Goal: Transaction & Acquisition: Purchase product/service

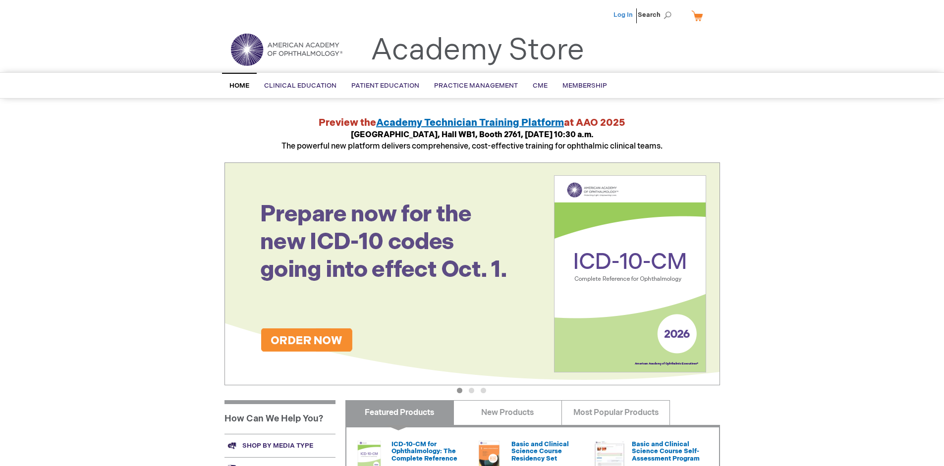
click at [624, 15] on link "Log In" at bounding box center [622, 15] width 19 height 8
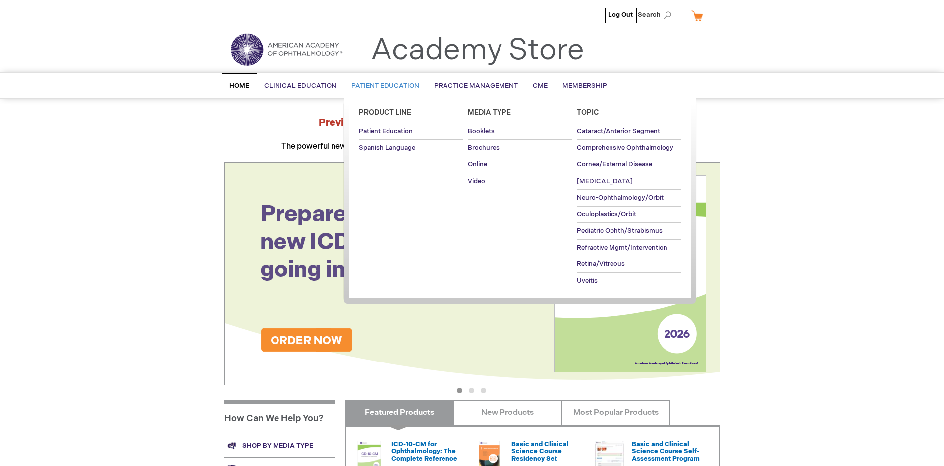
click at [382, 86] on span "Patient Education" at bounding box center [385, 86] width 68 height 8
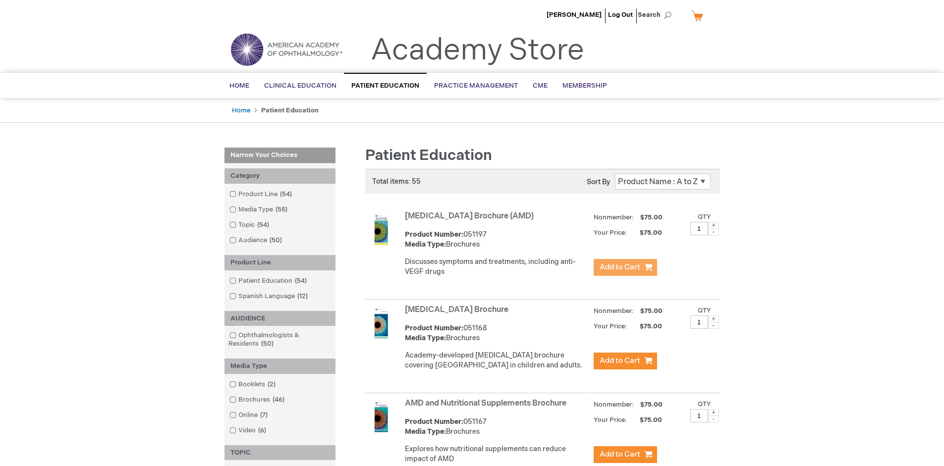
click at [625, 268] on span "Add to Cart" at bounding box center [619, 267] width 41 height 9
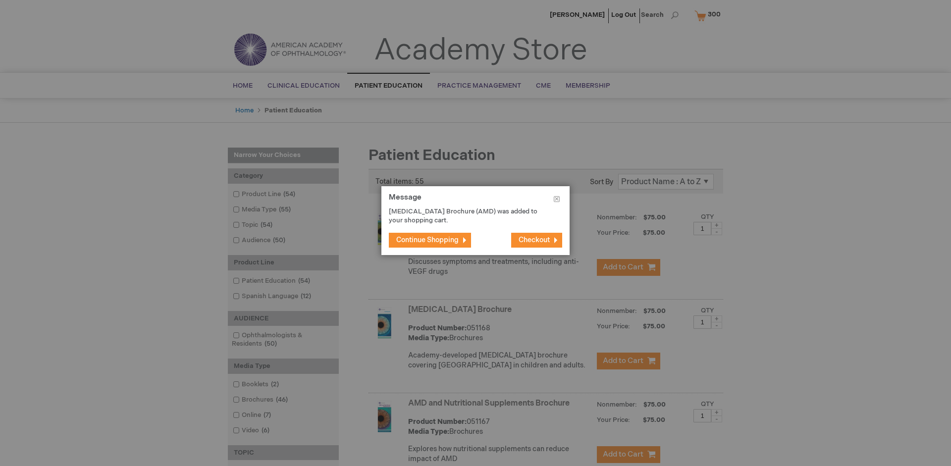
click at [428, 240] on span "Continue Shopping" at bounding box center [427, 240] width 62 height 8
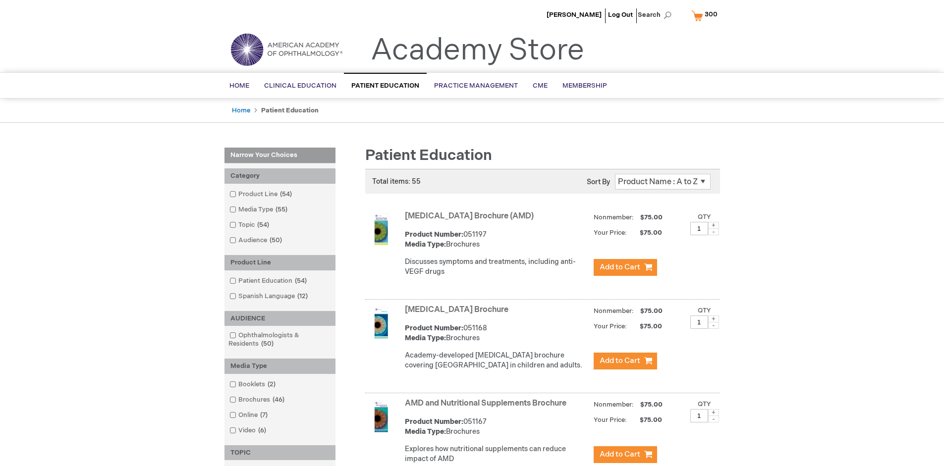
click at [488, 408] on link "AMD and Nutritional Supplements Brochure" at bounding box center [486, 403] width 162 height 9
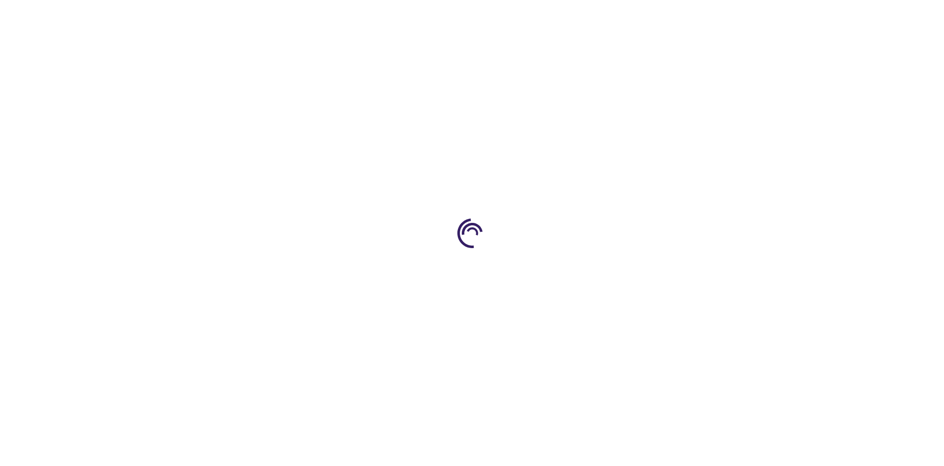
type input "1"
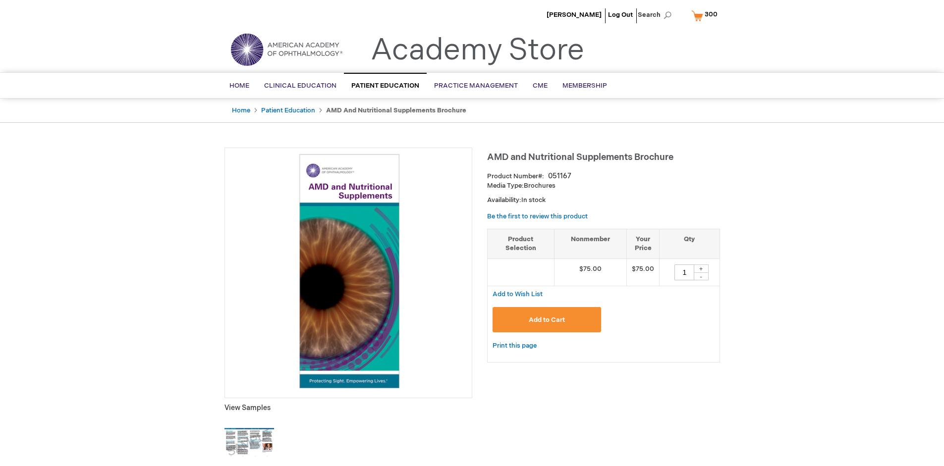
click at [546, 320] on span "Add to Cart" at bounding box center [547, 320] width 36 height 8
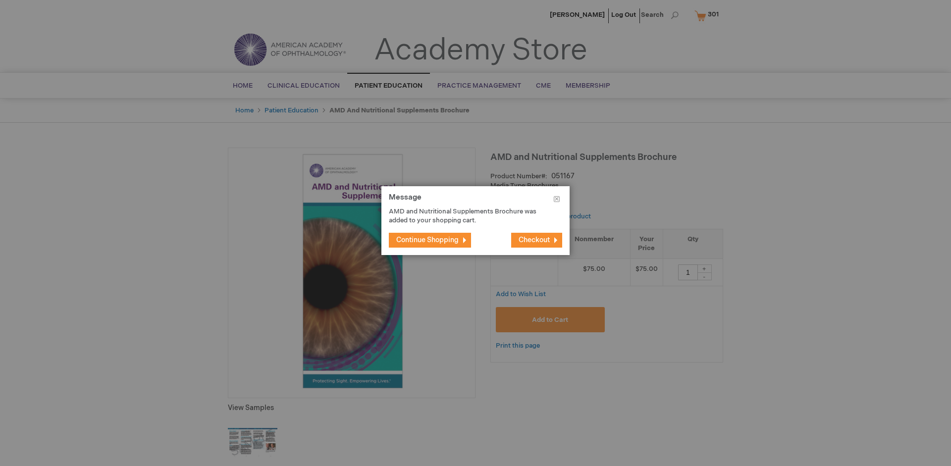
click at [428, 240] on span "Continue Shopping" at bounding box center [427, 240] width 62 height 8
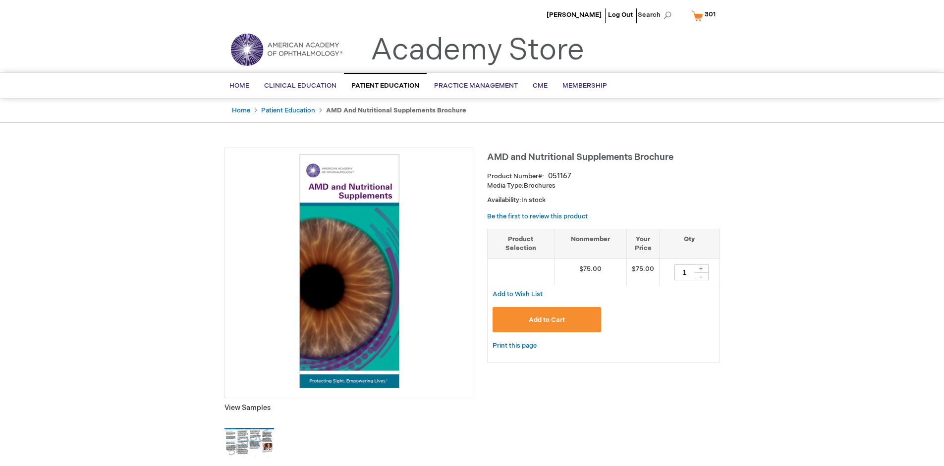
click at [705, 15] on span "301" at bounding box center [710, 14] width 11 height 8
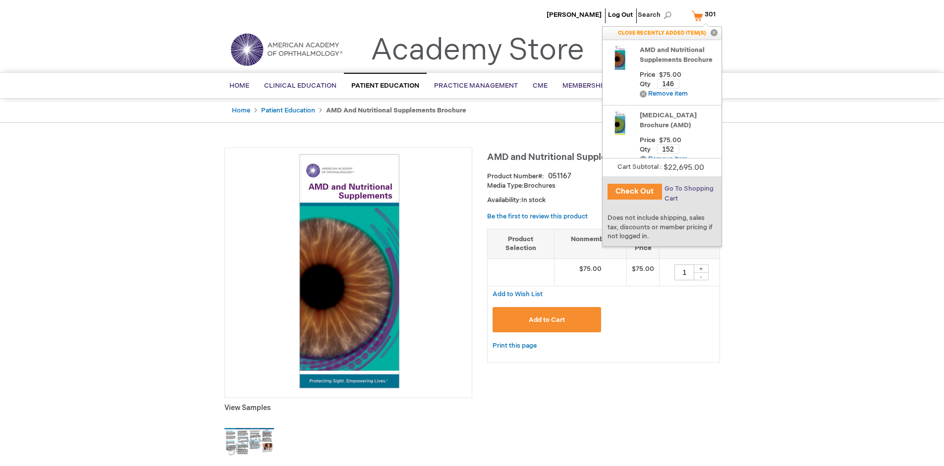
click at [688, 189] on span "Go To Shopping Cart" at bounding box center [688, 194] width 49 height 18
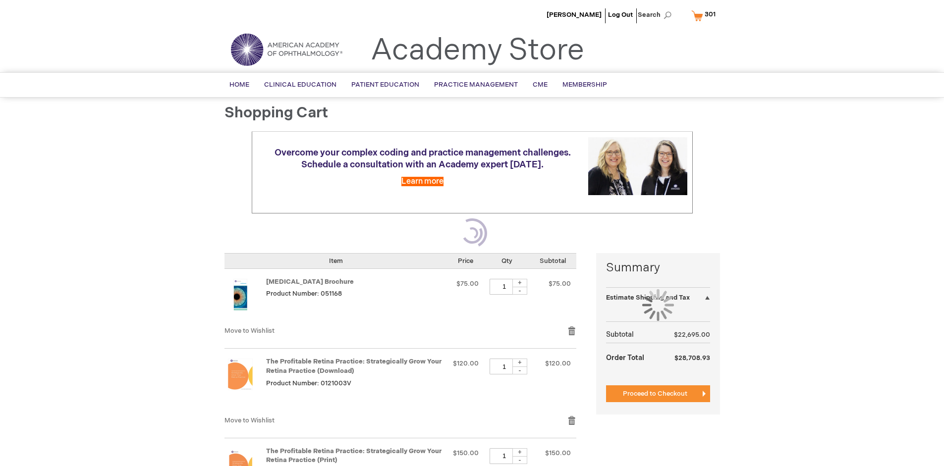
select select "US"
select select "41"
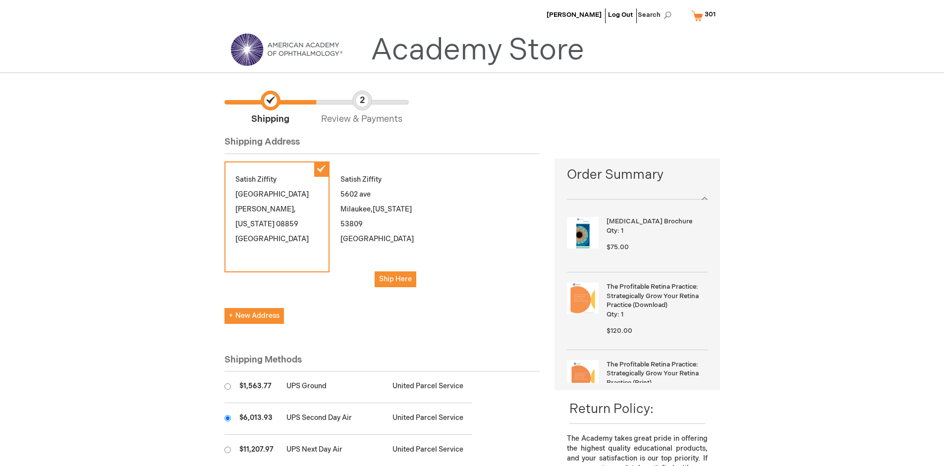
click at [227, 418] on input "radio" at bounding box center [227, 418] width 6 height 6
